Goal: Task Accomplishment & Management: Complete application form

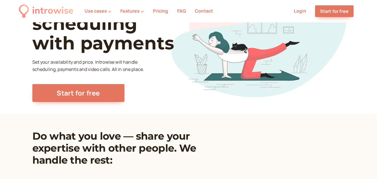
scroll to position [56, 0]
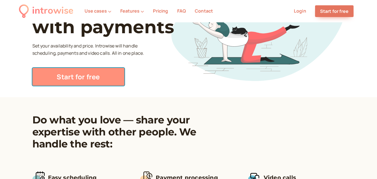
click at [95, 80] on link "Start for free" at bounding box center [78, 77] width 92 height 18
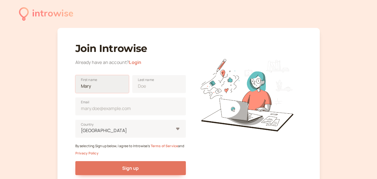
click at [99, 86] on input "First name" at bounding box center [102, 84] width 54 height 18
type input "Riadal"
type input "[PERSON_NAME]"
type input "[EMAIL_ADDRESS][DOMAIN_NAME]"
type input "[GEOGRAPHIC_DATA]"
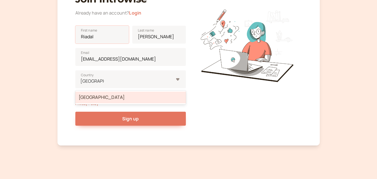
scroll to position [56, 0]
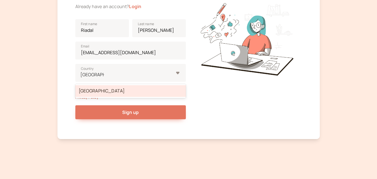
click at [53, 106] on div "introwise Join Introwise Already have an account? Login Riadal First name [PERS…" at bounding box center [188, 62] width 377 height 236
click at [99, 91] on div "[GEOGRAPHIC_DATA]" at bounding box center [130, 91] width 111 height 12
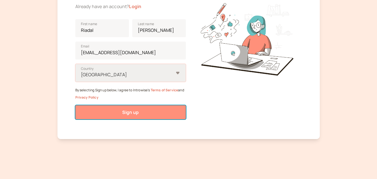
click at [120, 109] on button "Sign up" at bounding box center [130, 112] width 111 height 14
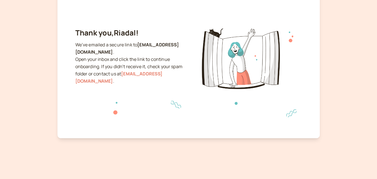
scroll to position [41, 0]
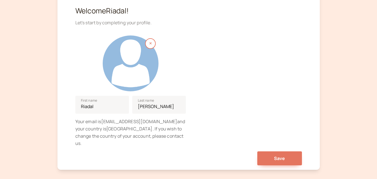
scroll to position [56, 0]
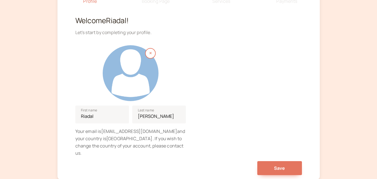
click at [139, 70] on div at bounding box center [131, 73] width 56 height 56
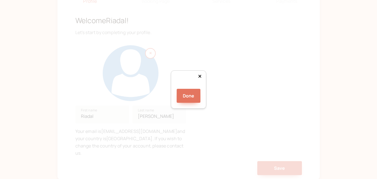
click at [205, 95] on div at bounding box center [258, 149] width 112 height 112
click at [193, 103] on button "Done" at bounding box center [189, 96] width 24 height 14
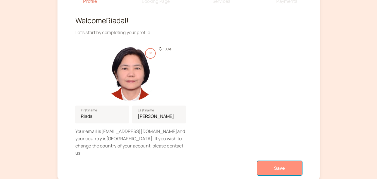
click at [283, 165] on span "Save" at bounding box center [279, 168] width 11 height 6
